Goal: Information Seeking & Learning: Find specific fact

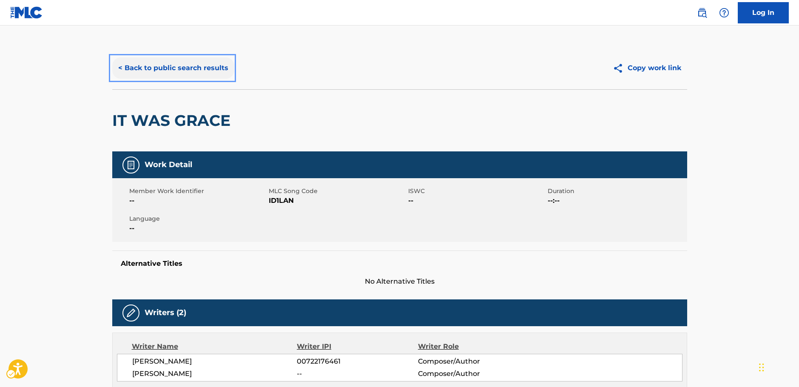
click at [193, 60] on button "< Back to public search results" at bounding box center [173, 67] width 122 height 21
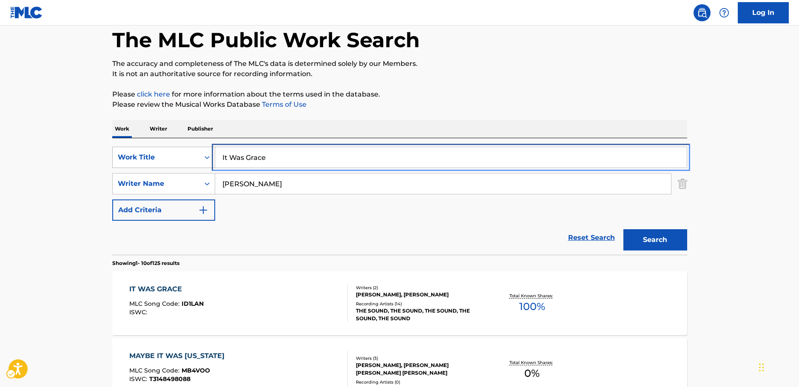
drag, startPoint x: 253, startPoint y: 157, endPoint x: 169, endPoint y: 155, distance: 83.8
click at [169, 155] on div "SearchWithCriteria485fe834-3d17-4fe4-a300-9f75b328b8ef Work Title It Was Grace" at bounding box center [399, 157] width 575 height 21
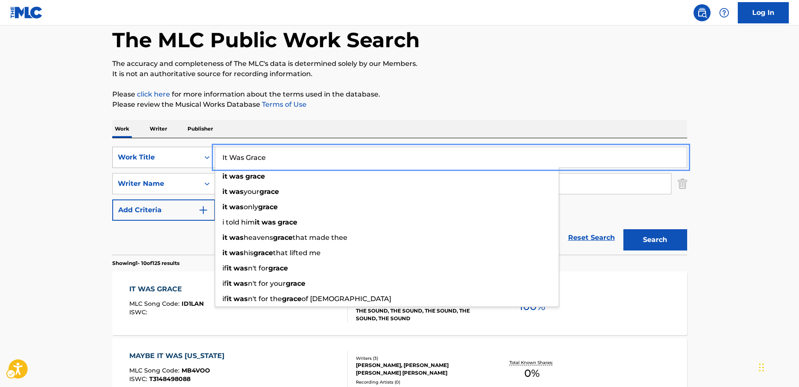
paste input "The Island of Diamond Rock"
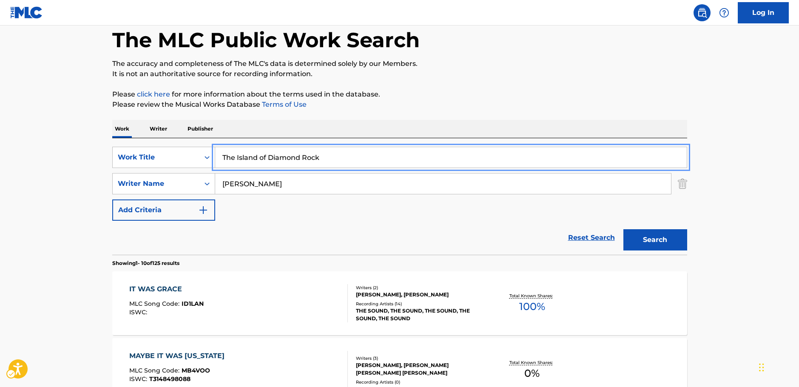
type input "The Island of Diamond Rock"
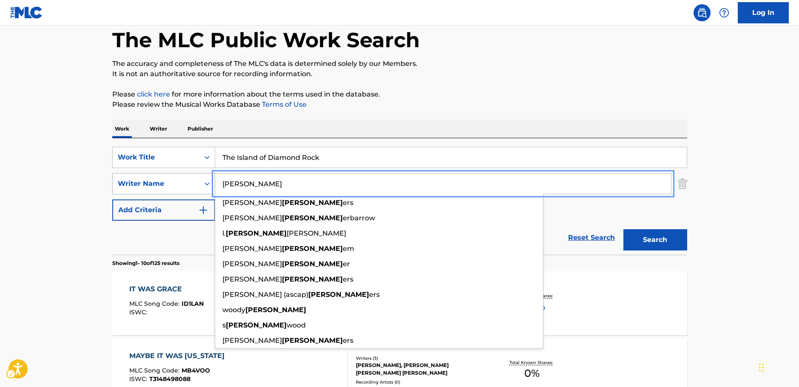
drag, startPoint x: 204, startPoint y: 180, endPoint x: 169, endPoint y: 176, distance: 34.6
click at [169, 177] on div "SearchWithCriteria656e3f6d-efae-4243-9b08-06383eee6877 Writer Name [PERSON_NAME…" at bounding box center [399, 183] width 575 height 21
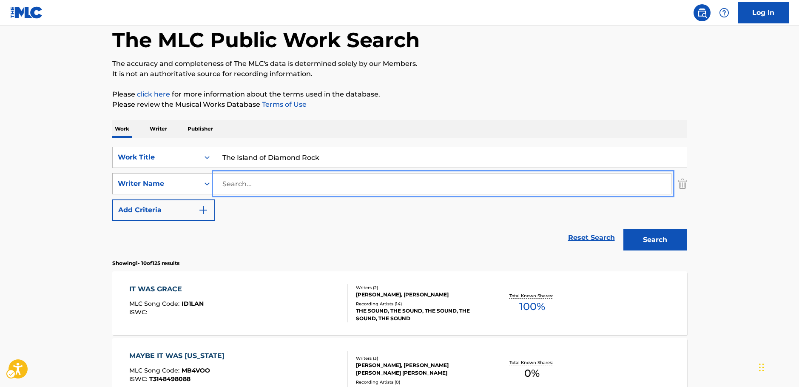
click at [623, 229] on button "Search" at bounding box center [655, 239] width 64 height 21
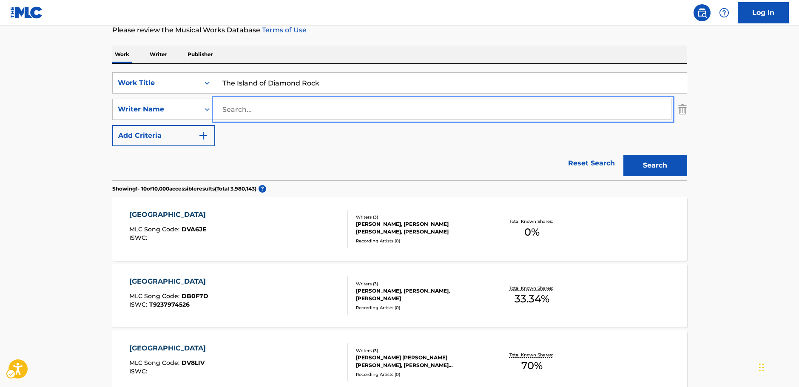
scroll to position [0, 0]
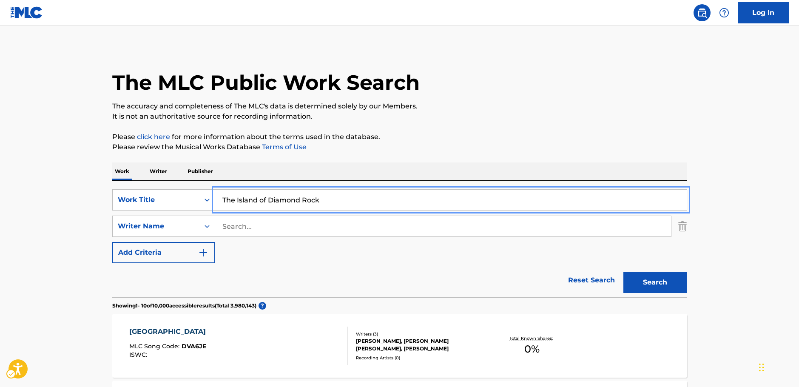
drag, startPoint x: 349, startPoint y: 204, endPoint x: 137, endPoint y: 189, distance: 211.8
click at [137, 189] on div "SearchWithCriteria485fe834-3d17-4fe4-a300-9f75b328b8ef Work Title The Island of…" at bounding box center [399, 239] width 575 height 116
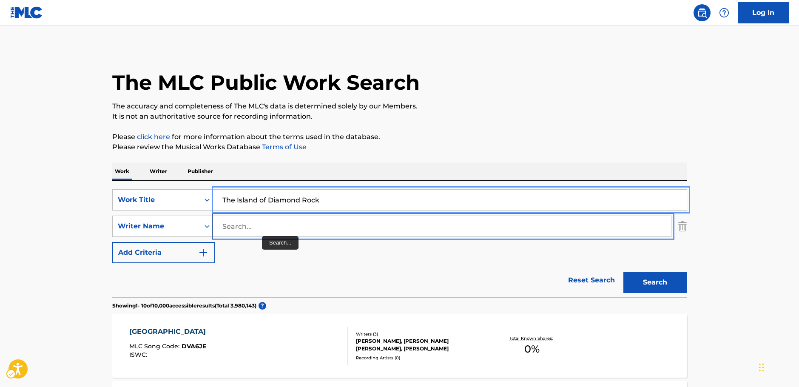
click at [257, 230] on input "Search..." at bounding box center [443, 226] width 456 height 20
paste input "[PERSON_NAME]"
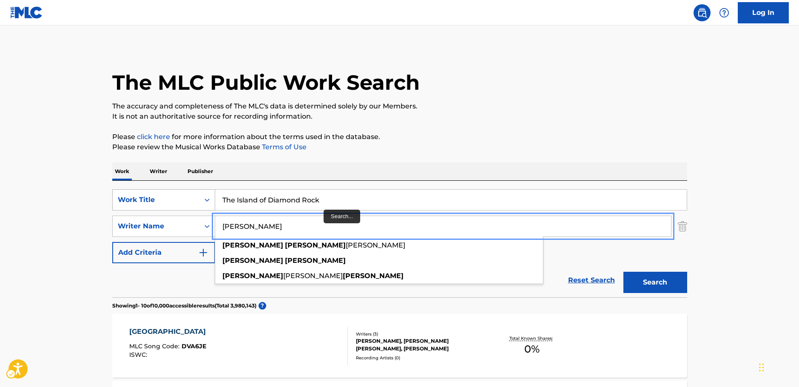
type input "[PERSON_NAME]"
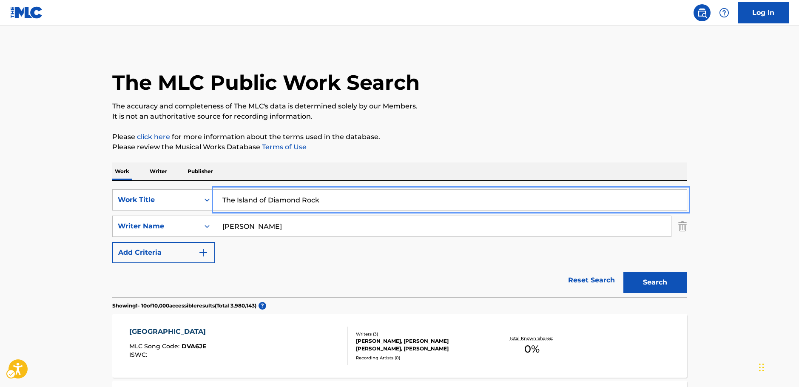
drag, startPoint x: 204, startPoint y: 210, endPoint x: 165, endPoint y: 212, distance: 40.0
click at [165, 212] on div "SearchWithCriteria485fe834-3d17-4fe4-a300-9f75b328b8ef Work Title The Island of…" at bounding box center [399, 226] width 575 height 74
paste input "El [PERSON_NAME] de [DEMOGRAPHIC_DATA] Está En Este Lugar"
type input "El [PERSON_NAME] de [DEMOGRAPHIC_DATA] Está En Este Lugar"
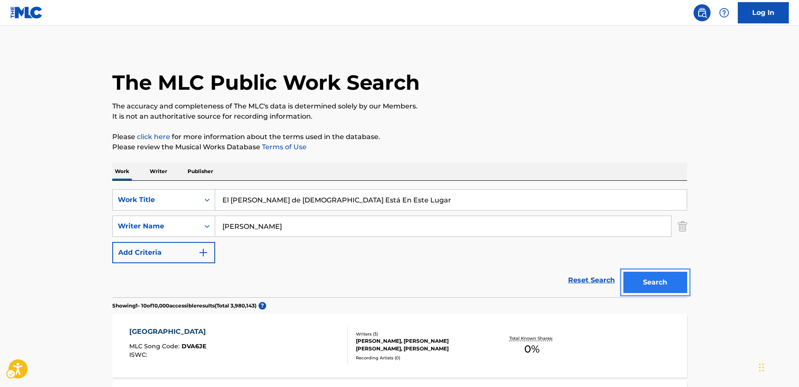
click at [646, 284] on button "Search" at bounding box center [655, 282] width 64 height 21
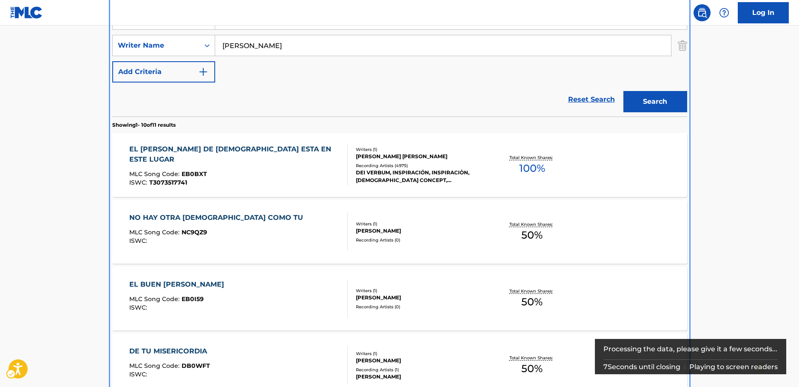
scroll to position [53, 0]
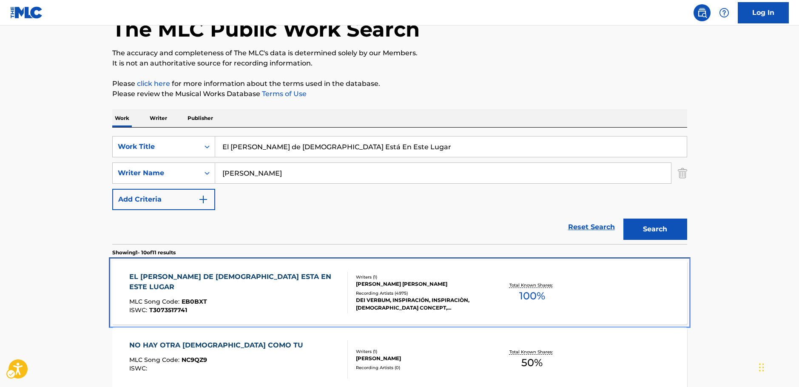
click at [295, 292] on div "EL [PERSON_NAME] DE [DEMOGRAPHIC_DATA] ESTA EN ESTE LUGAR MLC Song Code : EB0BX…" at bounding box center [238, 293] width 218 height 42
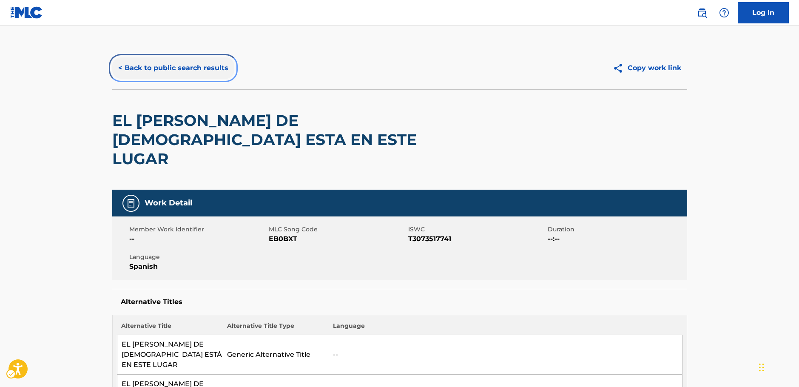
click at [189, 60] on button "< Back to public search results" at bounding box center [173, 67] width 122 height 21
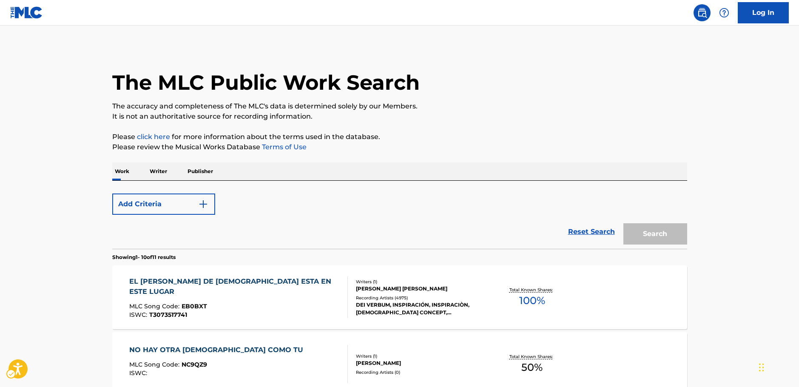
scroll to position [53, 0]
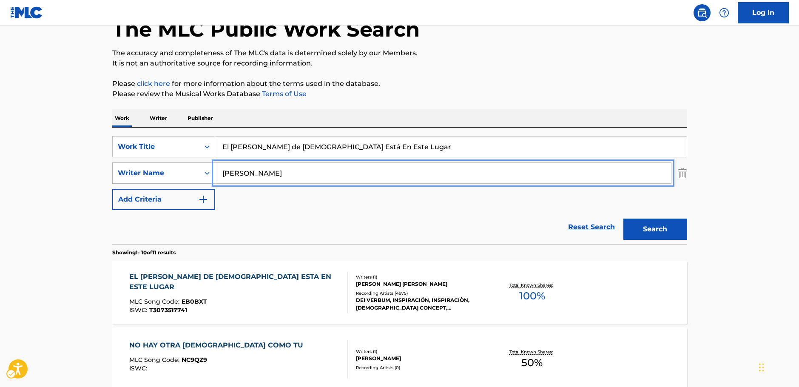
drag, startPoint x: 264, startPoint y: 174, endPoint x: 165, endPoint y: 174, distance: 99.0
click at [165, 174] on div "SearchWithCriteria656e3f6d-efae-4243-9b08-06383eee6877 Writer Name [PERSON_NAME]" at bounding box center [399, 172] width 575 height 21
paste input "[PERSON_NAME]"
type input "[PERSON_NAME]"
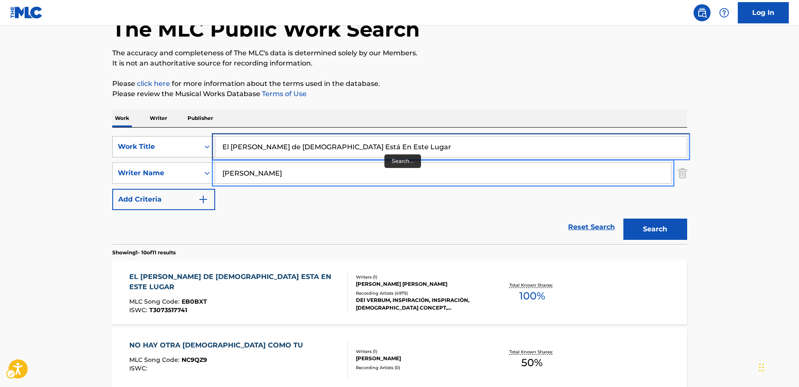
drag, startPoint x: 332, startPoint y: 151, endPoint x: 196, endPoint y: 152, distance: 135.6
click at [183, 150] on div "SearchWithCriteria485fe834-3d17-4fe4-a300-9f75b328b8ef Work Title El [PERSON_NA…" at bounding box center [399, 146] width 575 height 21
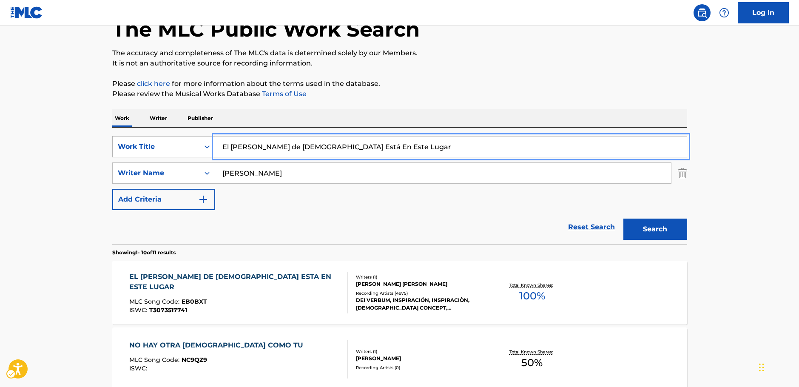
paste input "Matecitos con mi amor"
type input "Matecitos con mi amor"
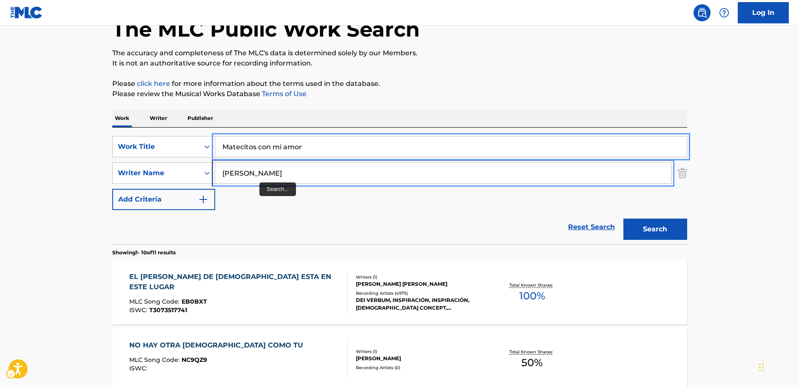
click at [269, 174] on input "[PERSON_NAME]" at bounding box center [443, 173] width 456 height 20
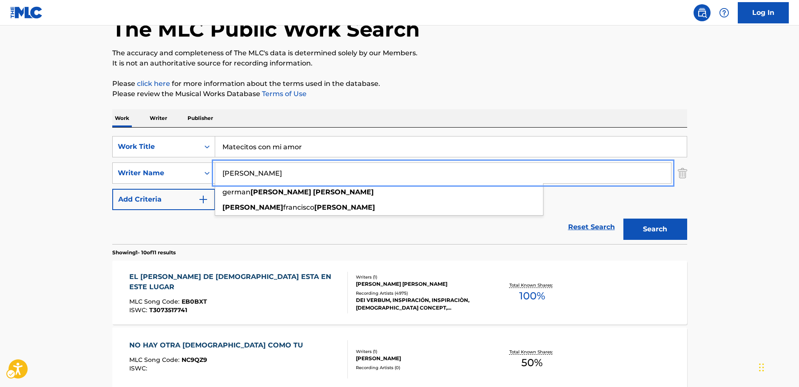
type input "[PERSON_NAME]"
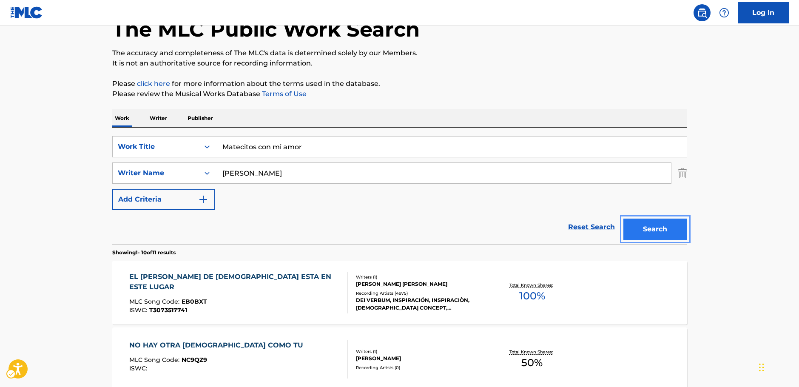
click at [664, 229] on button "Search" at bounding box center [655, 228] width 64 height 21
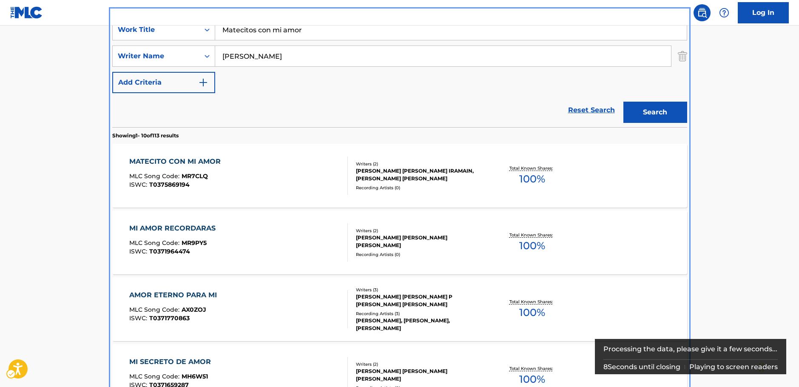
scroll to position [181, 0]
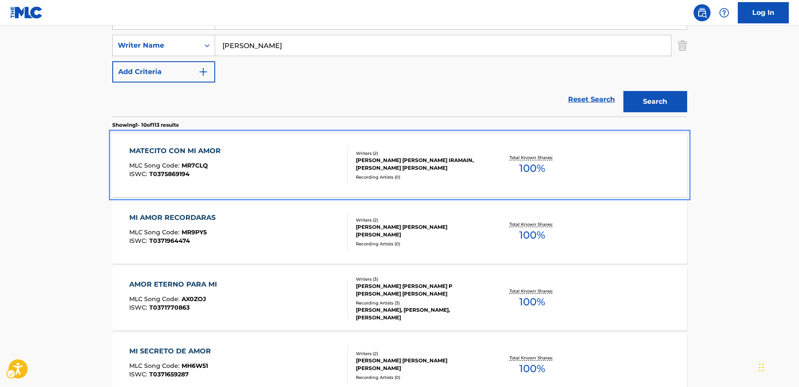
click at [319, 176] on div "MATECITO CON MI AMOR MLC Song Code : MR7CLQ ISWC : T0375869194" at bounding box center [238, 165] width 218 height 38
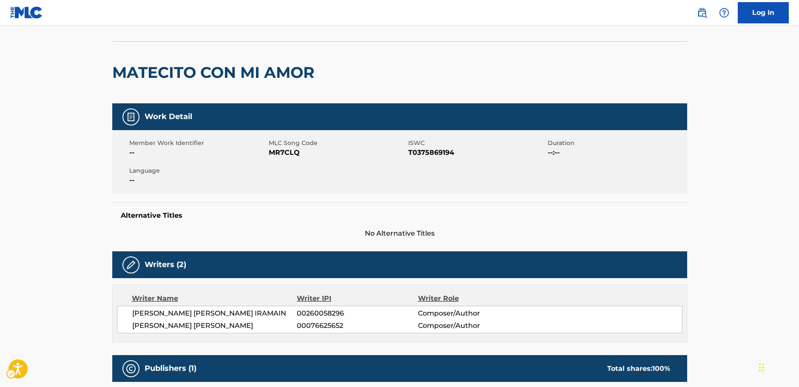
scroll to position [213, 0]
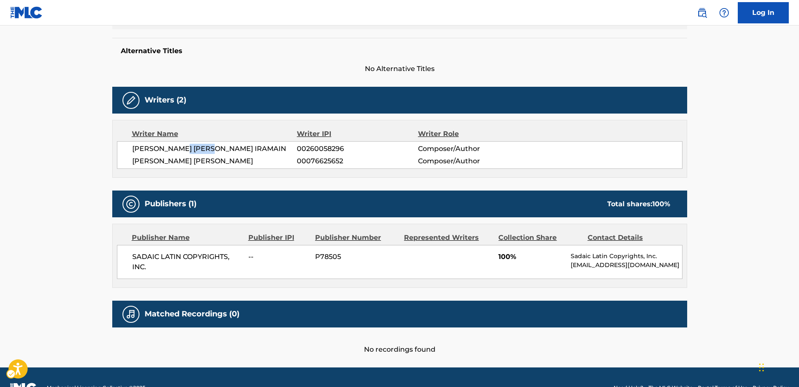
drag, startPoint x: 218, startPoint y: 145, endPoint x: 183, endPoint y: 147, distance: 35.8
click at [183, 147] on span "[PERSON_NAME] [PERSON_NAME] IRAMAIN" at bounding box center [214, 149] width 165 height 10
copy span "IRAMAIN"
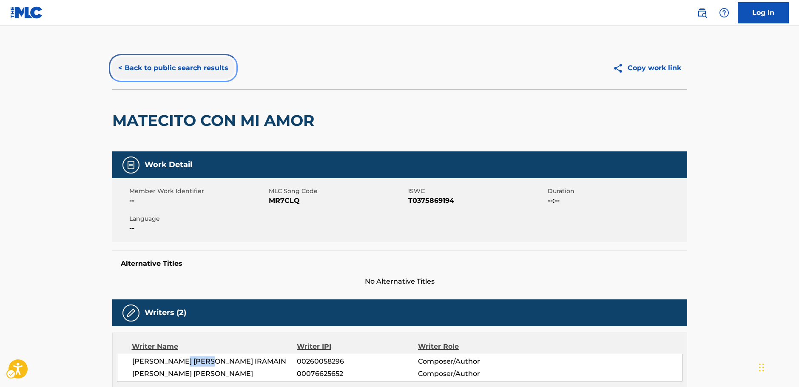
click at [174, 72] on button "< Back to public search results" at bounding box center [173, 67] width 122 height 21
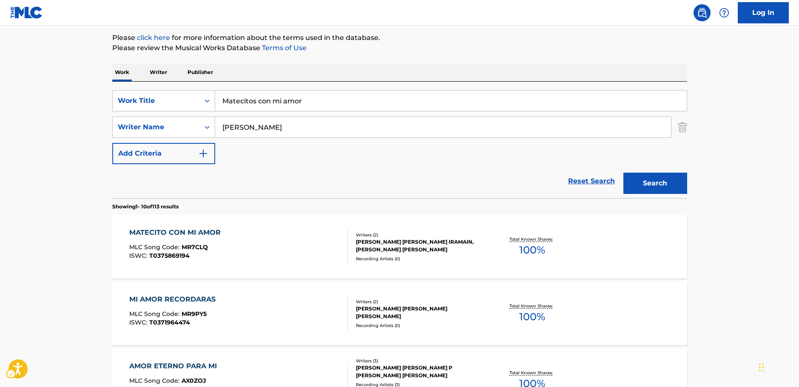
scroll to position [96, 0]
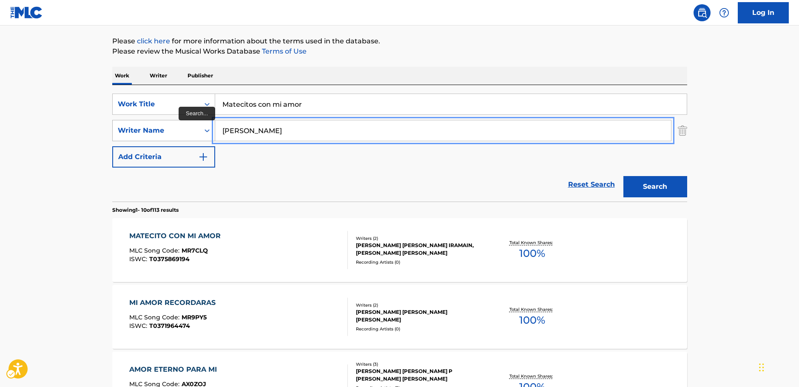
drag, startPoint x: 279, startPoint y: 131, endPoint x: 136, endPoint y: 136, distance: 143.8
click at [139, 135] on div "SearchWithCriteria656e3f6d-efae-4243-9b08-06383eee6877 Writer Name [PERSON_NAME]" at bounding box center [399, 130] width 575 height 21
paste input "Sunmisola Agbebi"
type input "Sunmisola Agbebi"
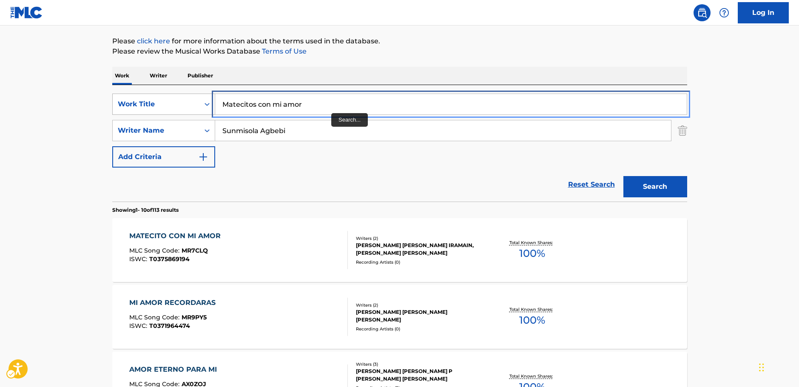
click at [138, 111] on div "SearchWithCriteria485fe834-3d17-4fe4-a300-9f75b328b8ef Work Title Matecitos con…" at bounding box center [399, 104] width 575 height 21
paste input "Aileyipada"
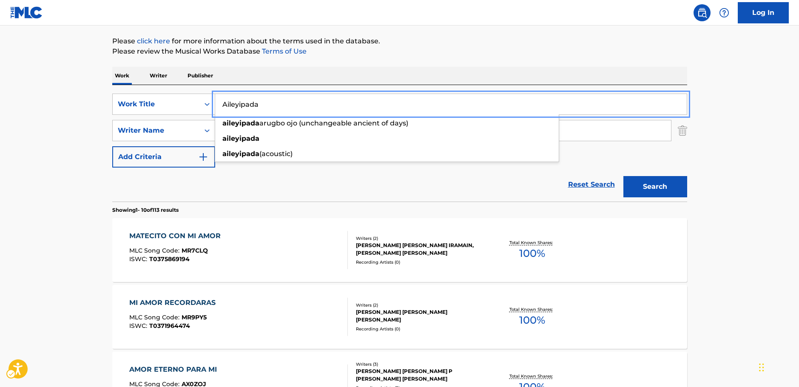
type input "Aileyipada"
click at [650, 184] on button "Search" at bounding box center [655, 186] width 64 height 21
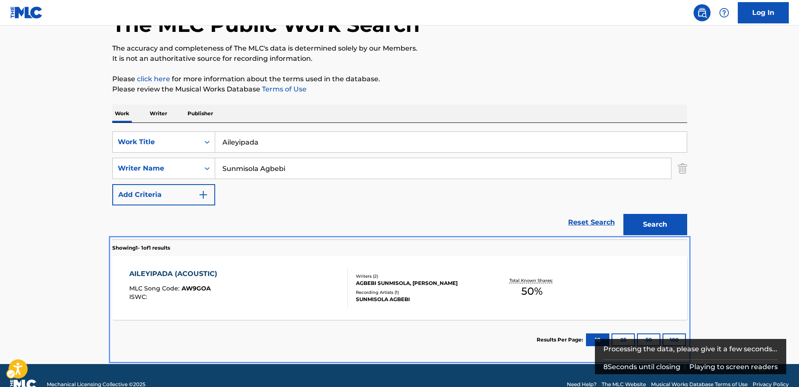
scroll to position [73, 0]
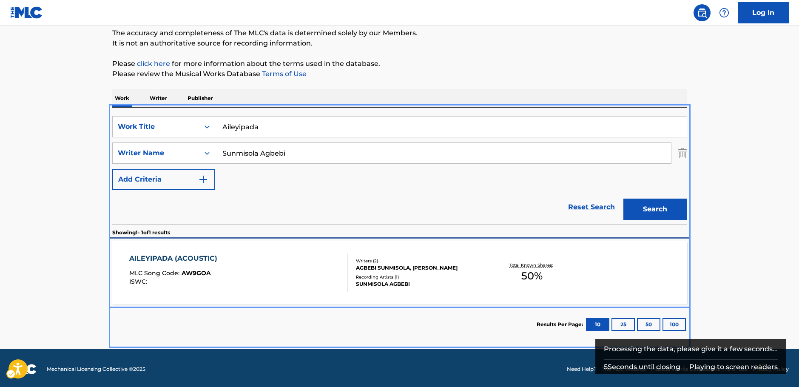
click at [291, 276] on div "AILEYIPADA (ACOUSTIC) MLC Song Code : AW9GOA ISWC :" at bounding box center [238, 272] width 218 height 38
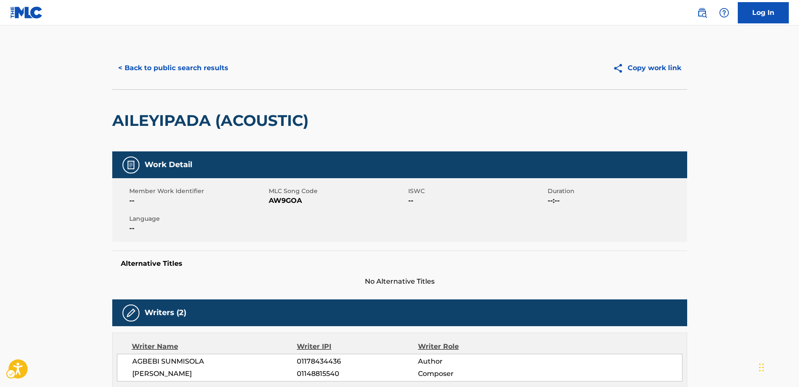
click at [49, 268] on main "< Back to public search results Copy work link AILEYIPADA (ACOUSTIC) Work Detai…" at bounding box center [399, 316] width 799 height 580
